Goal: Transaction & Acquisition: Purchase product/service

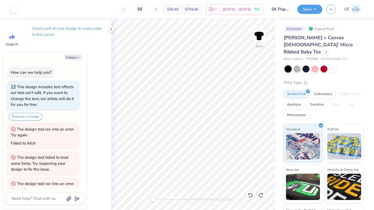
scroll to position [17, 0]
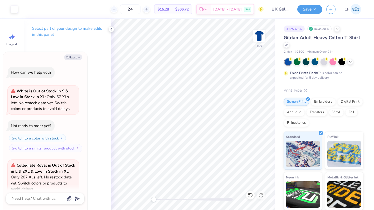
scroll to position [130, 0]
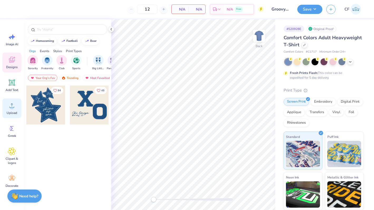
click at [12, 110] on div "Upload" at bounding box center [11, 109] width 19 height 20
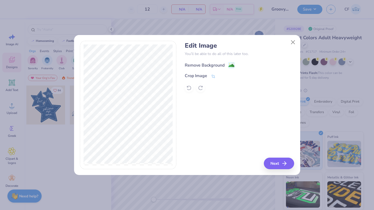
click at [191, 67] on div "Remove Background" at bounding box center [205, 65] width 40 height 6
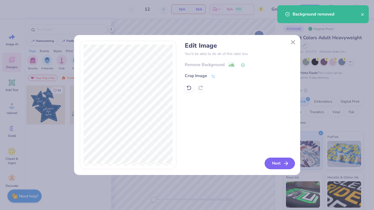
click at [277, 160] on button "Next" at bounding box center [280, 164] width 30 height 12
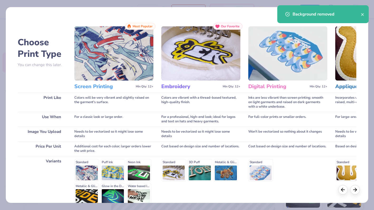
scroll to position [52, 0]
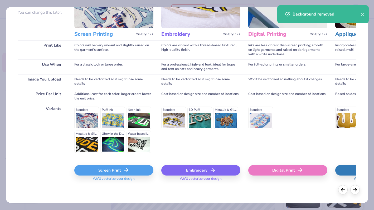
click at [126, 168] on icon at bounding box center [126, 170] width 6 height 6
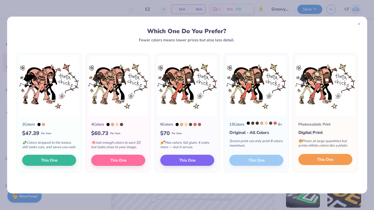
click at [339, 165] on button "This One" at bounding box center [326, 159] width 54 height 11
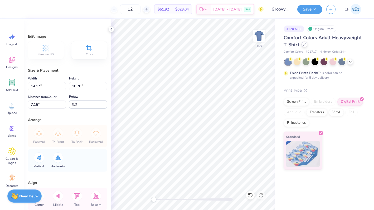
click at [304, 46] on div at bounding box center [305, 45] width 6 height 6
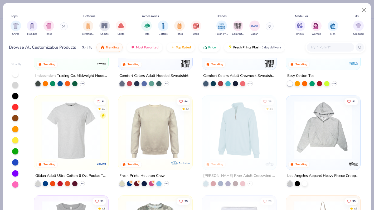
scroll to position [1270, 0]
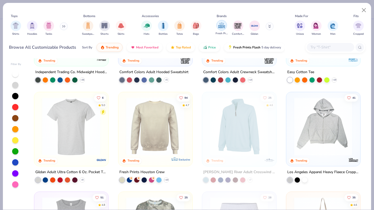
click at [219, 29] on img "filter for Fresh Prints" at bounding box center [222, 25] width 8 height 8
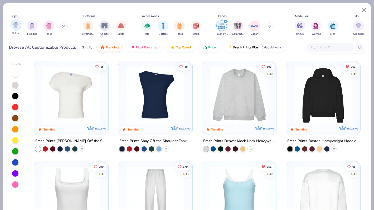
click at [19, 26] on div "filter for Shirts" at bounding box center [16, 25] width 11 height 11
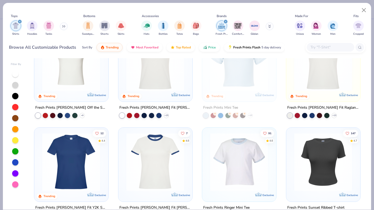
scroll to position [36, 0]
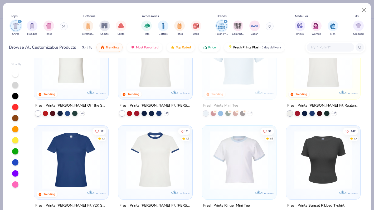
click at [78, 149] on img at bounding box center [71, 160] width 63 height 58
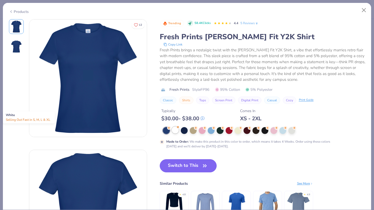
click at [176, 129] on div at bounding box center [175, 130] width 7 height 7
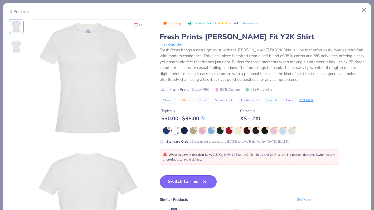
click at [195, 178] on button "Switch to This" at bounding box center [188, 182] width 57 height 13
type input "50"
type textarea "x"
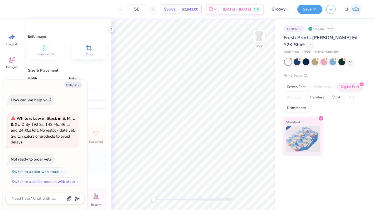
type input "11.69"
type input "8.83"
type input "5.20"
click at [69, 87] on button "Collapse" at bounding box center [73, 85] width 18 height 6
type textarea "x"
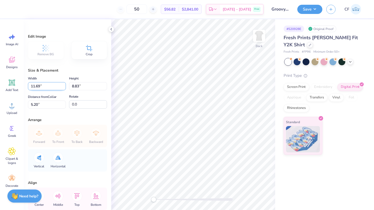
click at [44, 87] on input "11.69" at bounding box center [47, 86] width 38 height 8
type input "8.00"
type input "6.04"
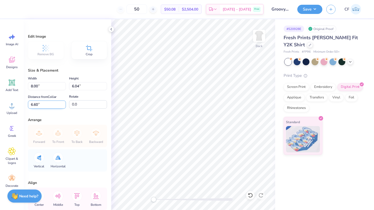
click at [50, 106] on input "6.60" at bounding box center [47, 105] width 38 height 8
drag, startPoint x: 153, startPoint y: 202, endPoint x: 170, endPoint y: 200, distance: 16.7
click at [170, 200] on div "Accessibility label" at bounding box center [168, 199] width 5 height 5
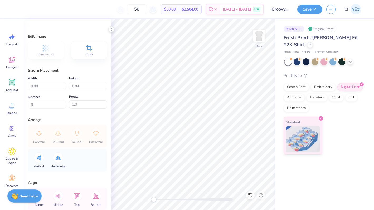
click at [146, 202] on div "Back" at bounding box center [193, 114] width 164 height 191
click at [46, 103] on input "1.81" at bounding box center [47, 105] width 38 height 8
type input "1.80"
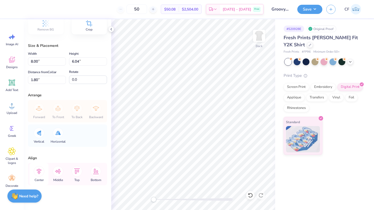
scroll to position [29, 0]
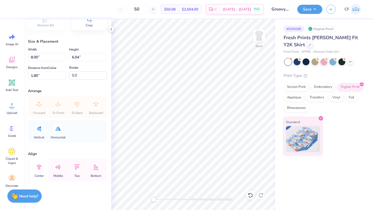
click at [40, 167] on icon at bounding box center [39, 167] width 11 height 11
click at [306, 9] on button "Save" at bounding box center [309, 8] width 25 height 9
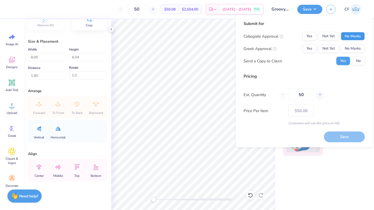
click at [353, 38] on button "No Marks" at bounding box center [353, 36] width 24 height 8
click at [314, 49] on button "Yes" at bounding box center [310, 49] width 14 height 8
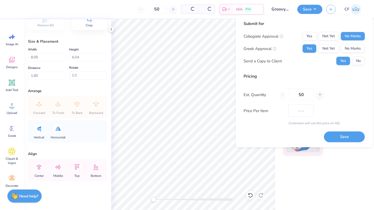
type input "$41.31"
click at [301, 95] on input "50" at bounding box center [302, 95] width 26 height 12
type input "24"
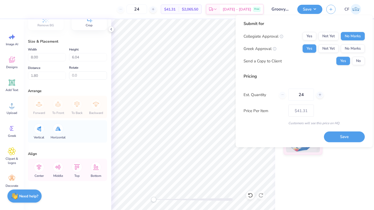
type input "50"
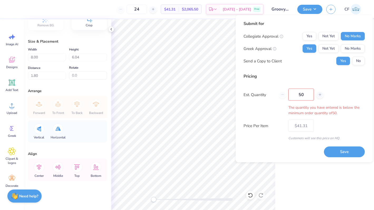
type input "50"
click at [342, 153] on button "Save" at bounding box center [344, 152] width 41 height 11
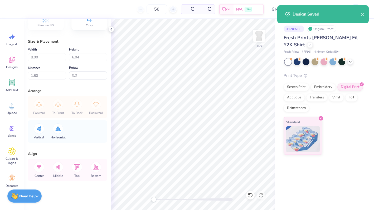
type input "$41.31"
